Goal: Information Seeking & Learning: Learn about a topic

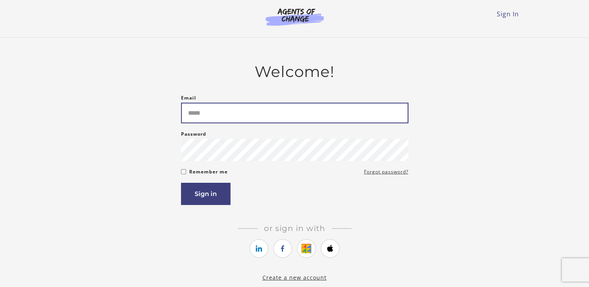
click at [216, 117] on input "Email" at bounding box center [294, 113] width 227 height 21
type input "**********"
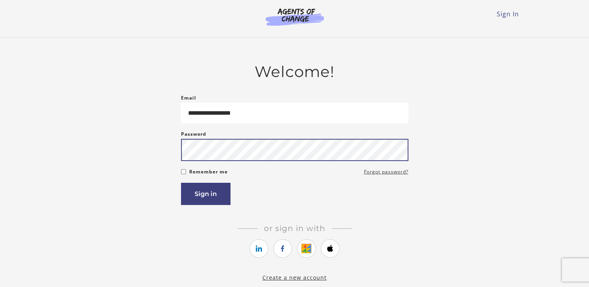
click at [181, 183] on button "Sign in" at bounding box center [205, 194] width 49 height 22
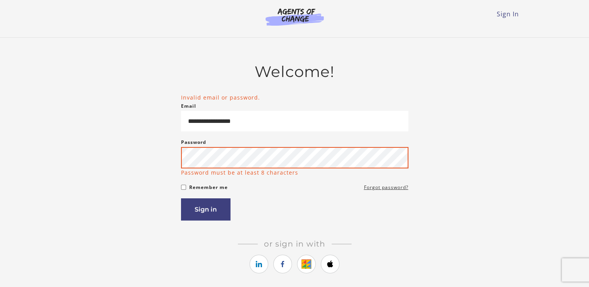
click at [181, 198] on button "Sign in" at bounding box center [205, 209] width 49 height 22
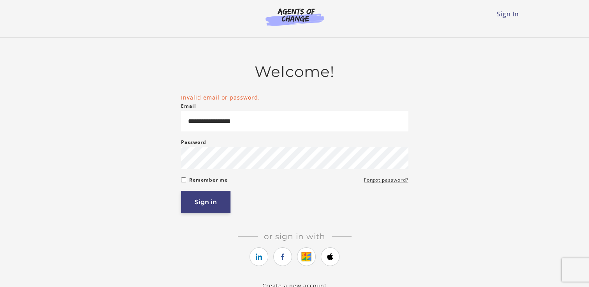
click at [218, 206] on button "Sign in" at bounding box center [205, 202] width 49 height 22
click at [394, 180] on link "Forgot password?" at bounding box center [386, 179] width 44 height 9
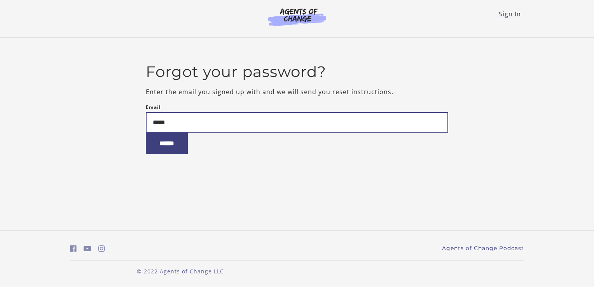
type input "**********"
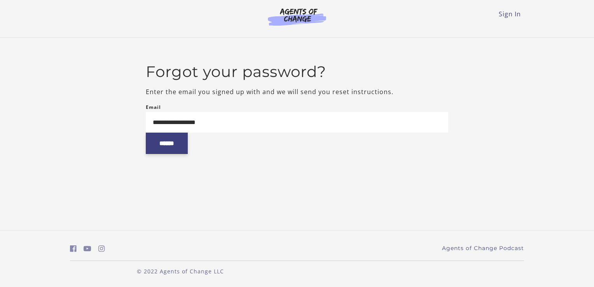
click at [173, 151] on input "******" at bounding box center [167, 143] width 42 height 21
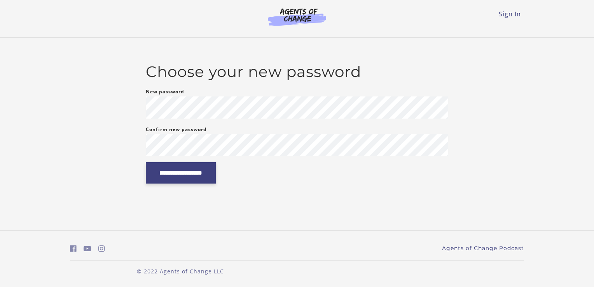
click at [199, 177] on input "**********" at bounding box center [181, 172] width 70 height 21
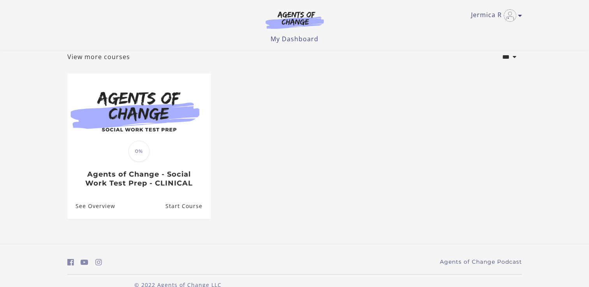
scroll to position [37, 0]
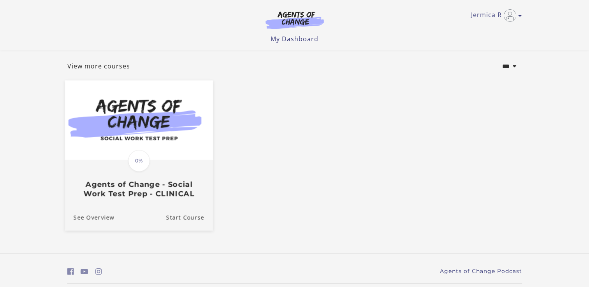
click at [108, 193] on h3 "Agents of Change - Social Work Test Prep - CLINICAL" at bounding box center [138, 189] width 131 height 18
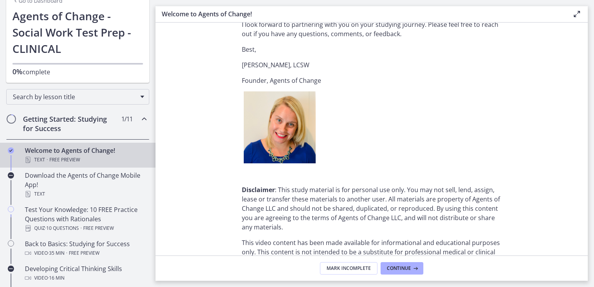
scroll to position [979, 0]
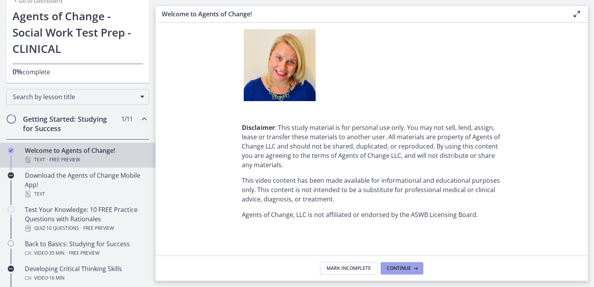
click at [412, 268] on icon at bounding box center [415, 268] width 8 height 6
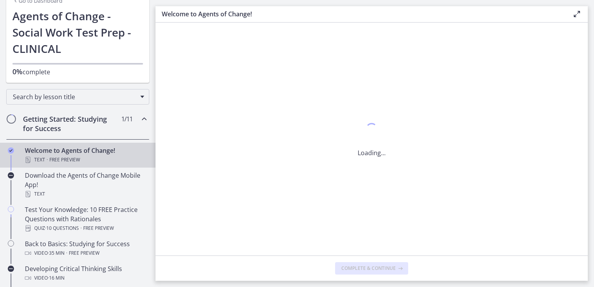
scroll to position [0, 0]
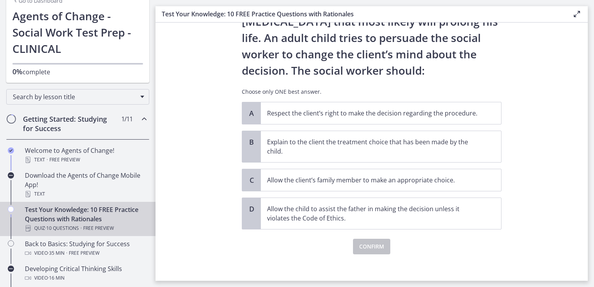
scroll to position [87, 0]
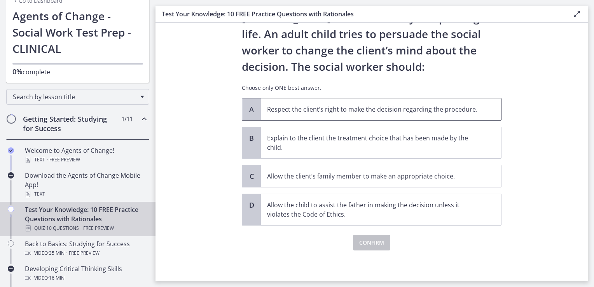
click at [445, 112] on p "Respect the client’s right to make the decision regarding the procedure." at bounding box center [373, 109] width 212 height 9
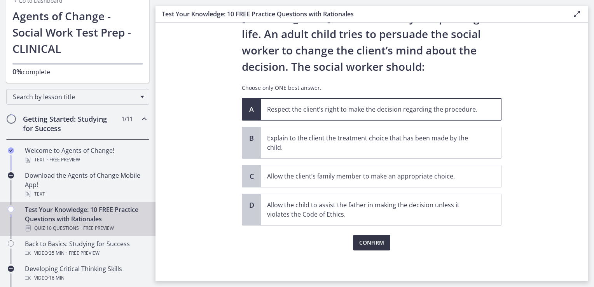
click at [380, 243] on span "Confirm" at bounding box center [371, 242] width 25 height 9
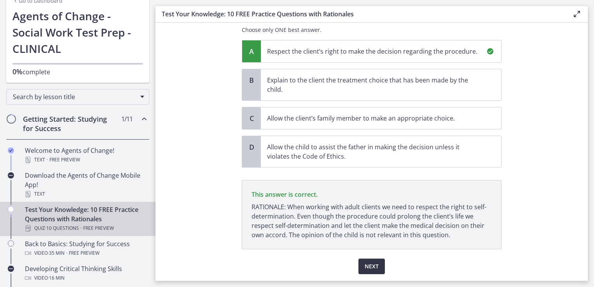
scroll to position [168, 0]
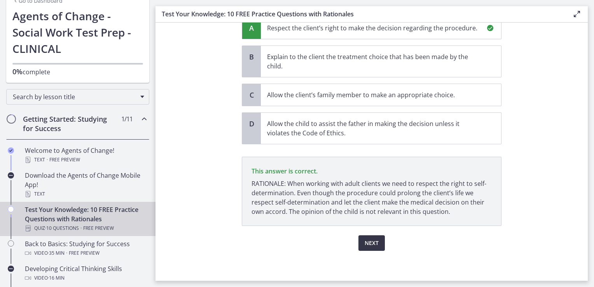
click at [375, 244] on span "Next" at bounding box center [372, 242] width 14 height 9
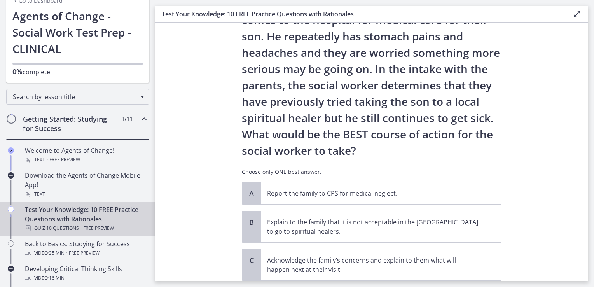
scroll to position [62, 0]
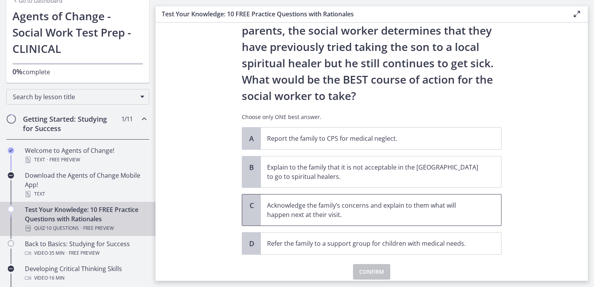
click at [457, 215] on p "Acknowledge the family’s concerns and explain to them what will happen next at …" at bounding box center [373, 210] width 212 height 19
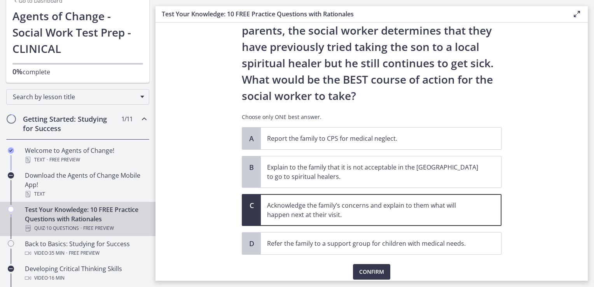
scroll to position [152, 0]
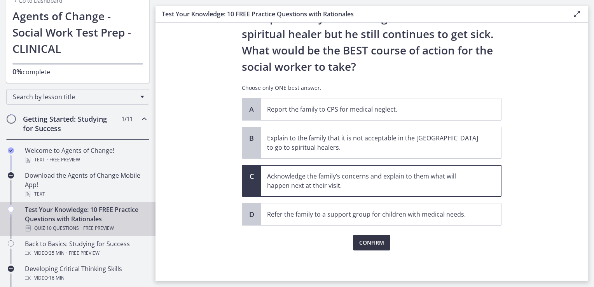
click at [375, 241] on span "Confirm" at bounding box center [371, 242] width 25 height 9
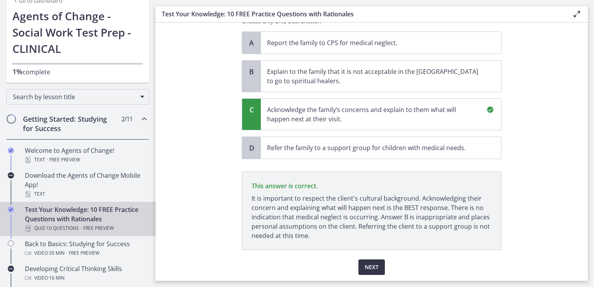
scroll to position [243, 0]
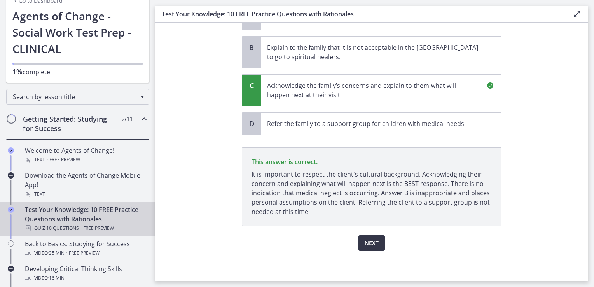
click at [377, 243] on button "Next" at bounding box center [372, 243] width 26 height 16
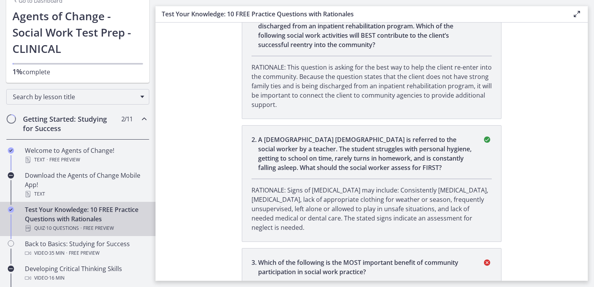
scroll to position [0, 0]
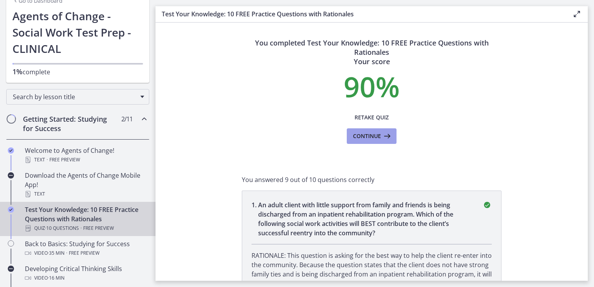
click at [384, 135] on icon at bounding box center [386, 135] width 11 height 9
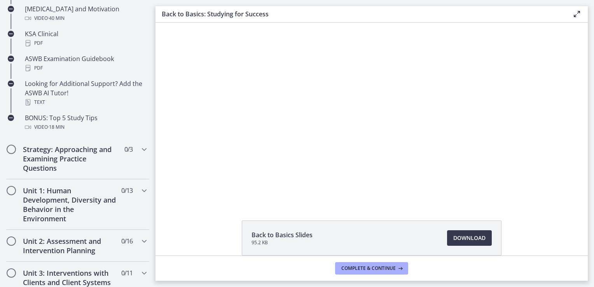
scroll to position [349, 0]
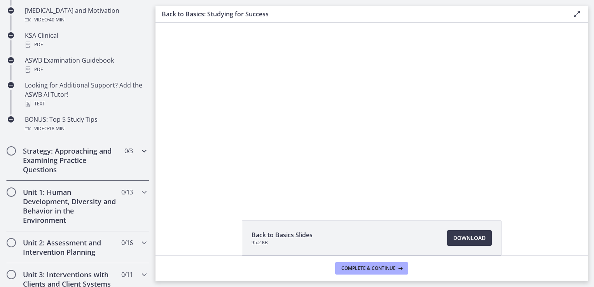
click at [140, 155] on span "Chapters" at bounding box center [144, 150] width 9 height 9
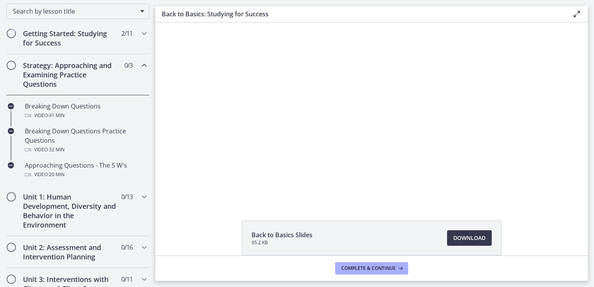
scroll to position [128, 0]
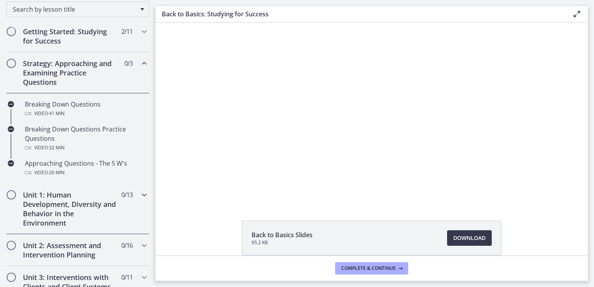
click at [140, 191] on icon "Chapters" at bounding box center [144, 194] width 9 height 9
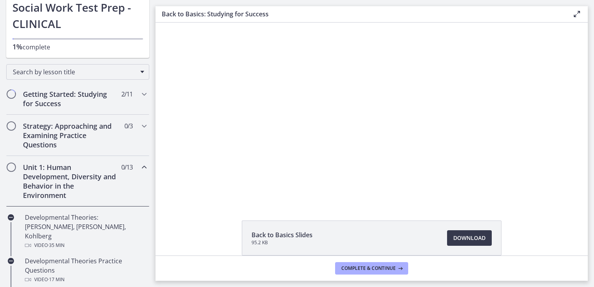
scroll to position [0, 0]
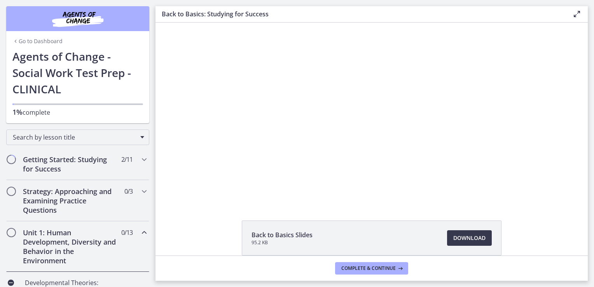
click at [140, 232] on icon "Chapters" at bounding box center [144, 232] width 9 height 9
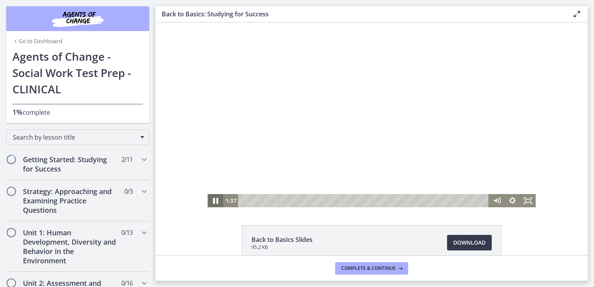
click at [213, 204] on icon "Pause" at bounding box center [215, 201] width 19 height 16
click at [208, 203] on icon "Play Video" at bounding box center [216, 201] width 19 height 16
click at [213, 199] on icon "Pause" at bounding box center [215, 201] width 5 height 6
click at [214, 198] on icon "Play Video" at bounding box center [216, 201] width 19 height 16
click at [140, 157] on icon "Chapters" at bounding box center [144, 159] width 9 height 9
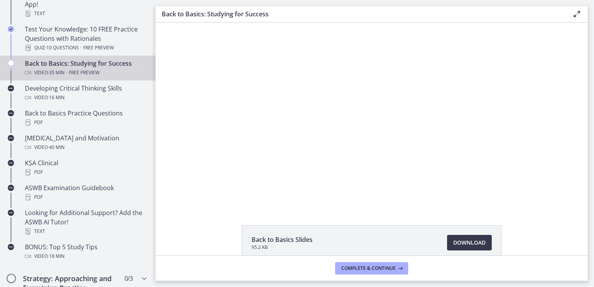
drag, startPoint x: 151, startPoint y: 78, endPoint x: 5, endPoint y: 118, distance: 152.0
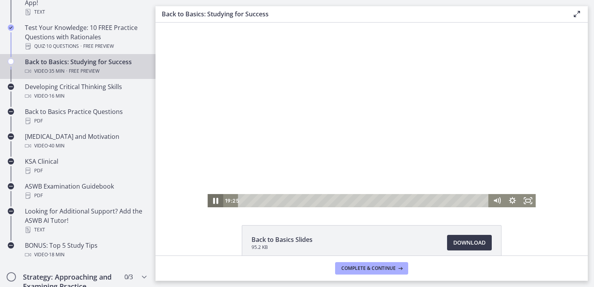
click at [213, 199] on icon "Pause" at bounding box center [215, 201] width 5 height 6
click at [214, 199] on icon "Play Video" at bounding box center [216, 201] width 5 height 7
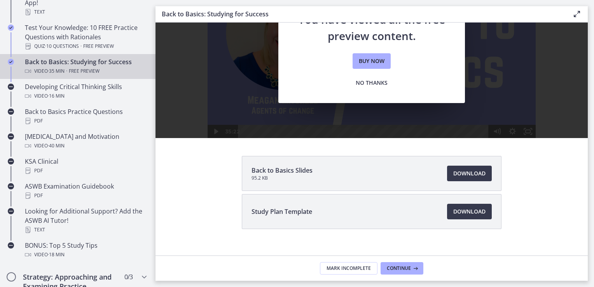
scroll to position [79, 0]
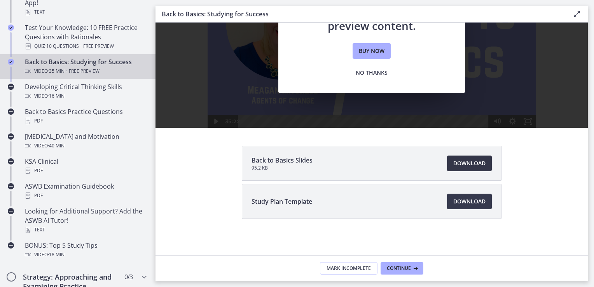
click at [466, 161] on span "Download Opens in a new window" at bounding box center [470, 163] width 32 height 9
click at [483, 200] on link "Download Opens in a new window" at bounding box center [469, 202] width 45 height 16
click at [368, 53] on span "Buy now" at bounding box center [372, 50] width 26 height 9
